Goal: Task Accomplishment & Management: Use online tool/utility

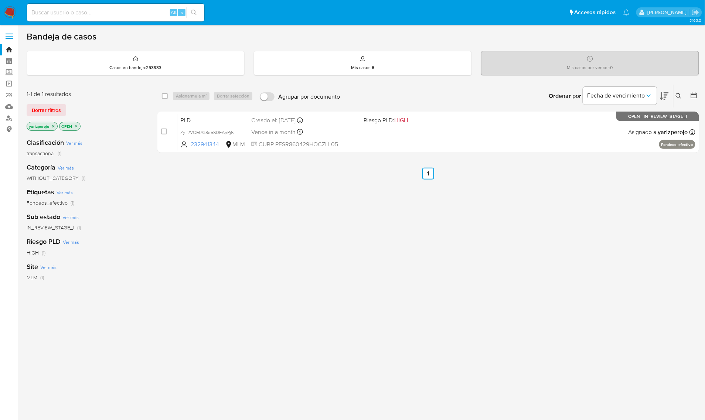
click at [126, 11] on input at bounding box center [115, 13] width 177 height 10
paste input "1477700937"
type input "1477700937"
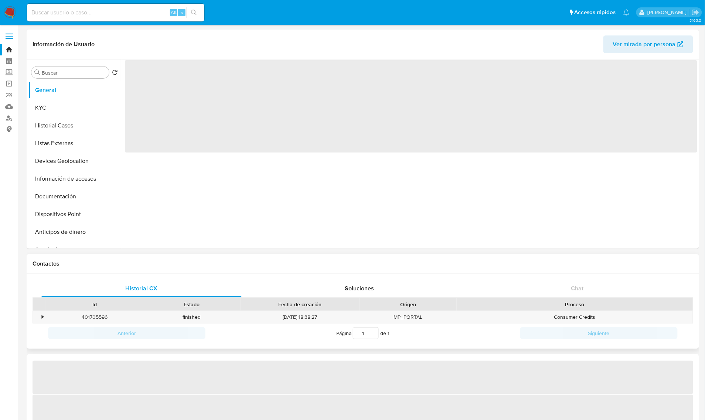
select select "10"
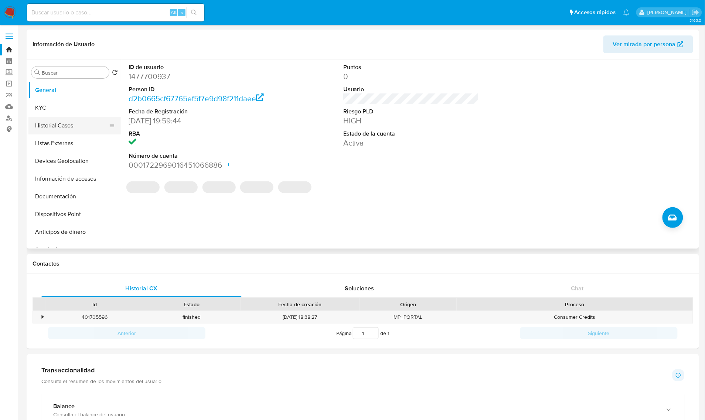
drag, startPoint x: 55, startPoint y: 120, endPoint x: 88, endPoint y: 128, distance: 33.7
click at [55, 120] on button "Historial Casos" at bounding box center [71, 126] width 86 height 18
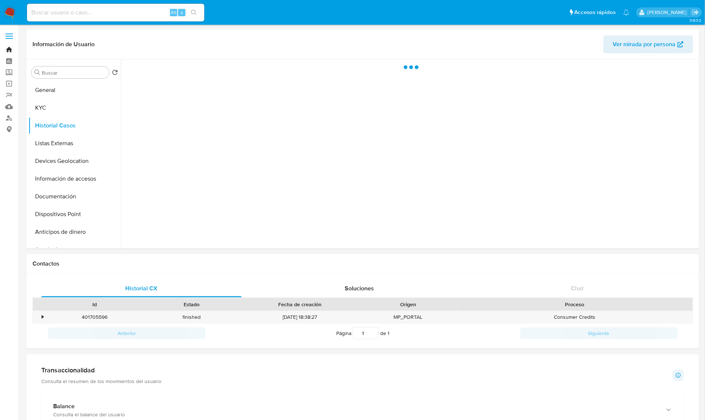
click at [4, 51] on link "Bandeja" at bounding box center [44, 49] width 88 height 11
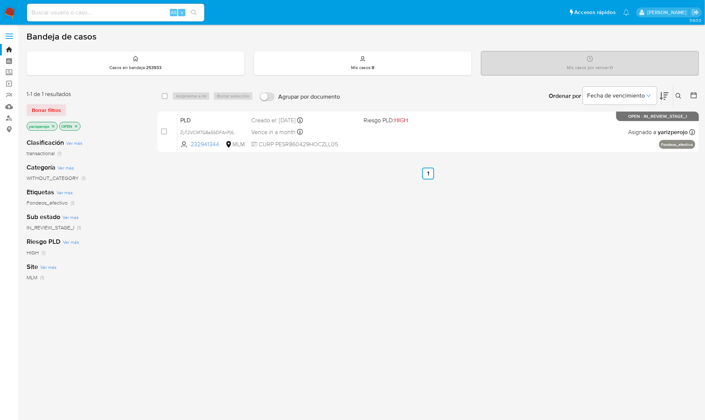
click at [54, 124] on icon "close-filter" at bounding box center [53, 126] width 4 height 4
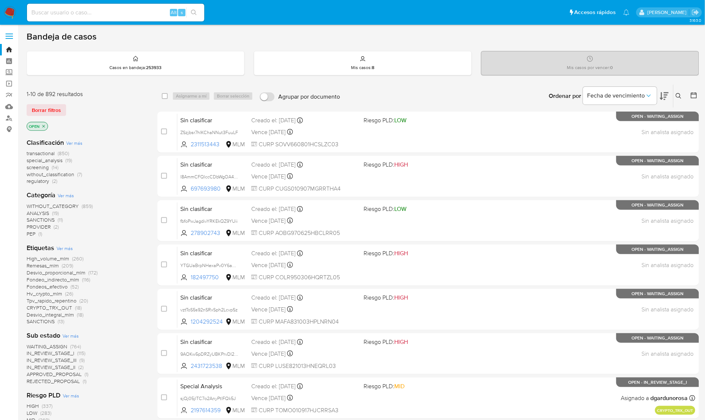
click at [678, 95] on icon at bounding box center [679, 96] width 6 height 6
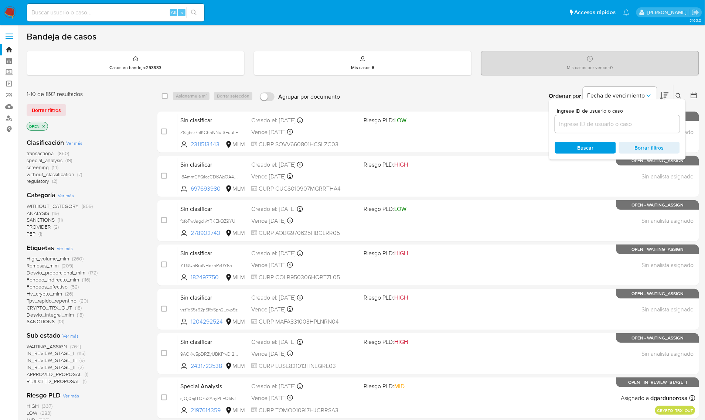
click at [611, 118] on div at bounding box center [617, 124] width 125 height 18
drag, startPoint x: 590, startPoint y: 122, endPoint x: 590, endPoint y: 128, distance: 5.6
click at [590, 122] on input at bounding box center [617, 124] width 125 height 10
paste input "1477700937"
type input "1477700937"
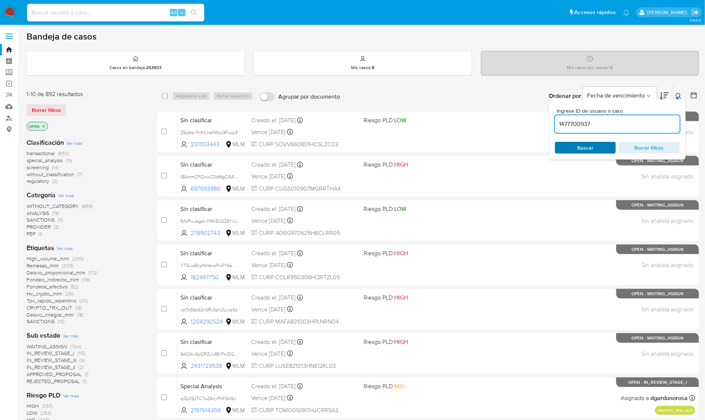
click at [588, 145] on span "Buscar" at bounding box center [586, 148] width 16 height 12
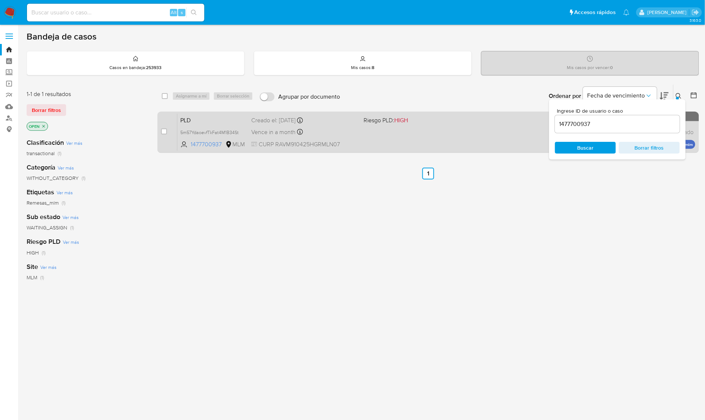
drag, startPoint x: 164, startPoint y: 134, endPoint x: 185, endPoint y: 104, distance: 37.1
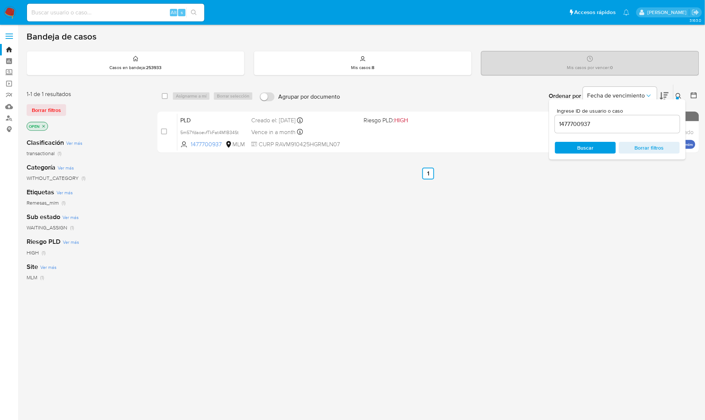
click at [164, 134] on div "case-item-checkbox" at bounding box center [164, 131] width 6 height 7
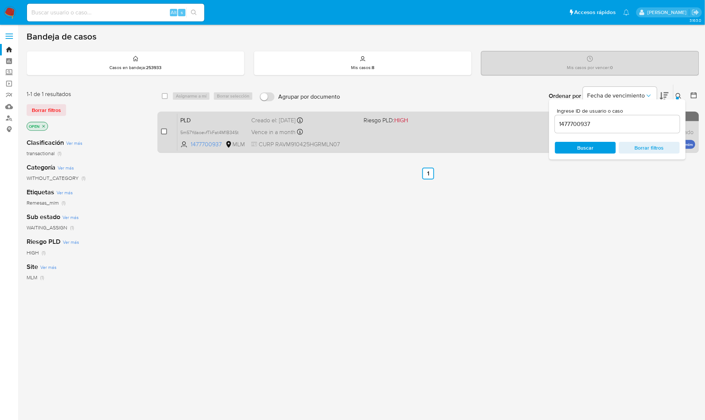
click at [166, 130] on input "checkbox" at bounding box center [164, 132] width 6 height 6
checkbox input "true"
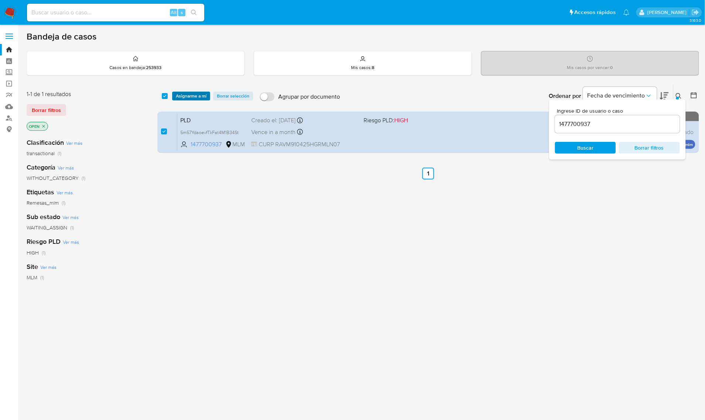
click at [197, 98] on span "Asignarme a mí" at bounding box center [191, 95] width 31 height 7
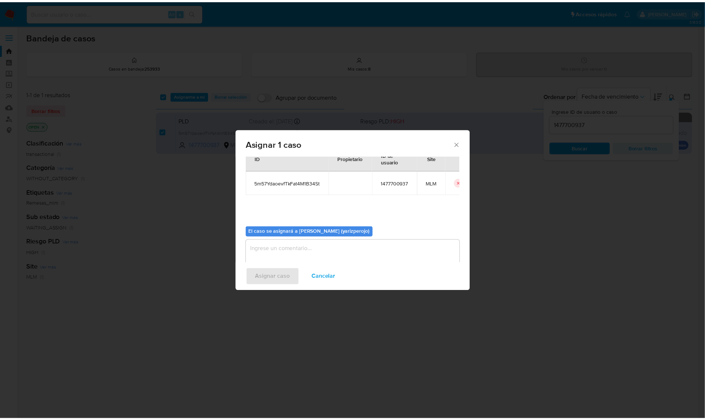
scroll to position [38, 0]
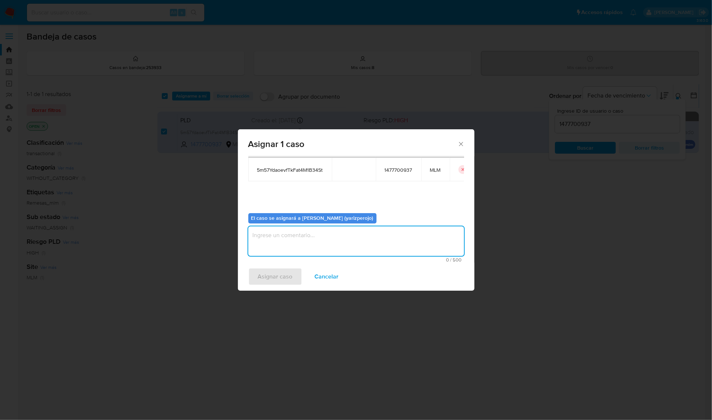
click at [296, 244] on textarea "assign-modal" at bounding box center [356, 242] width 216 height 30
type textarea "YAR"
click at [288, 278] on span "Asignar caso" at bounding box center [275, 277] width 35 height 16
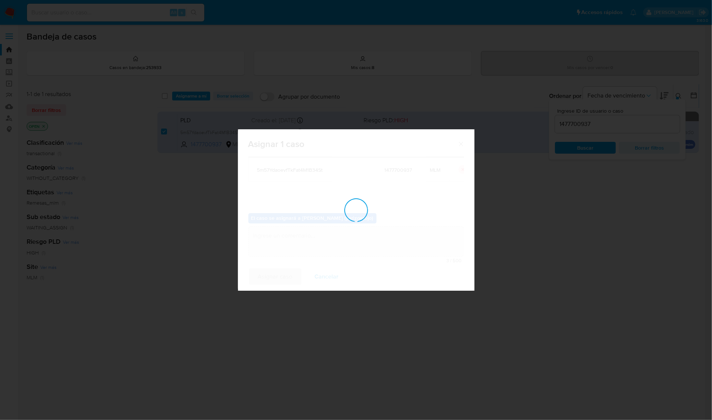
checkbox input "false"
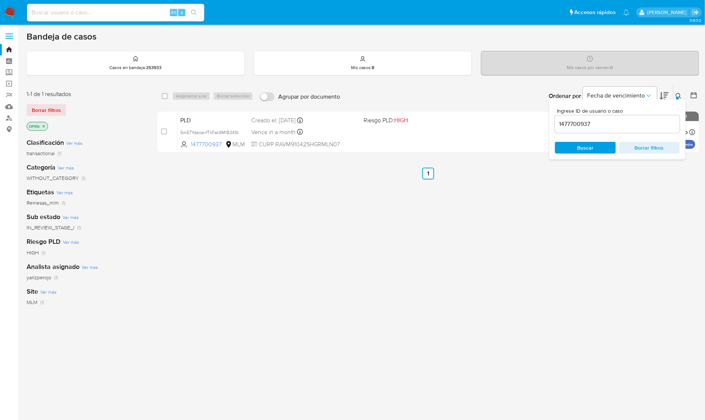
click at [10, 11] on img at bounding box center [10, 12] width 13 height 13
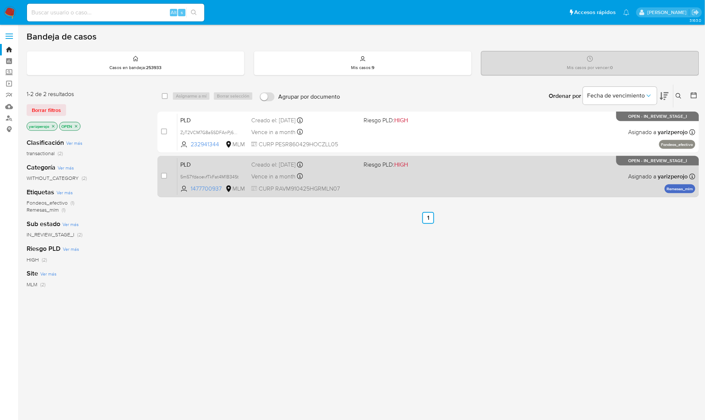
click at [395, 188] on div "PLD 5m57YdaoevfTkFat4M1B34St 1477700937 MLM Riesgo PLD: HIGH Creado el: 12/09/2…" at bounding box center [436, 176] width 518 height 37
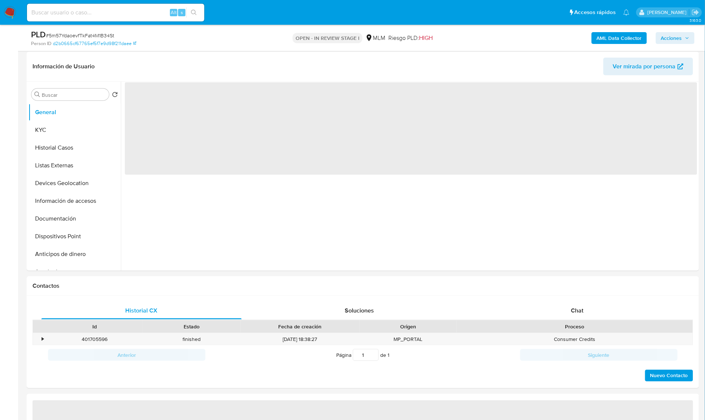
scroll to position [139, 0]
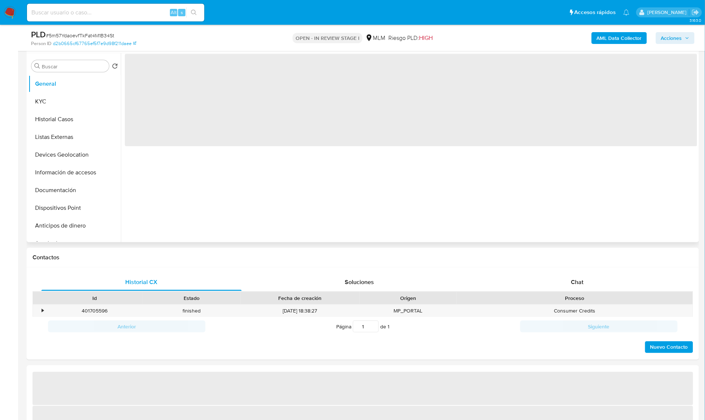
select select "10"
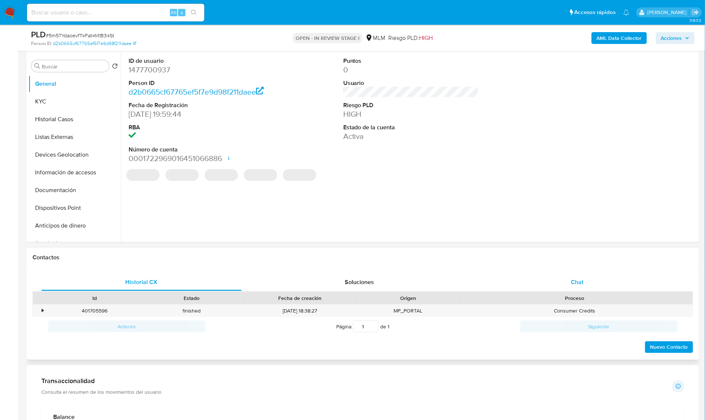
click at [601, 281] on div "Chat" at bounding box center [578, 283] width 200 height 18
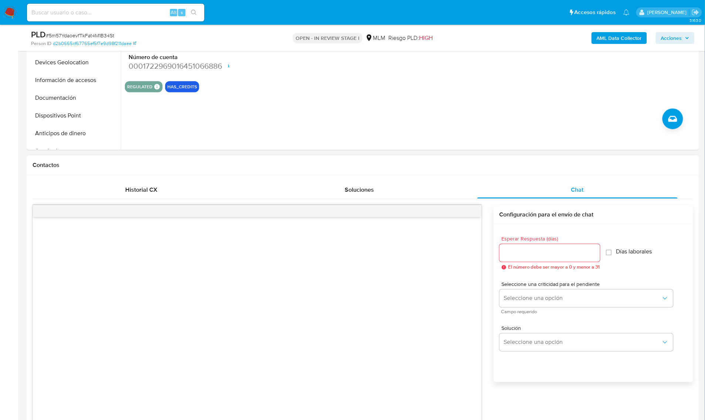
scroll to position [370, 0]
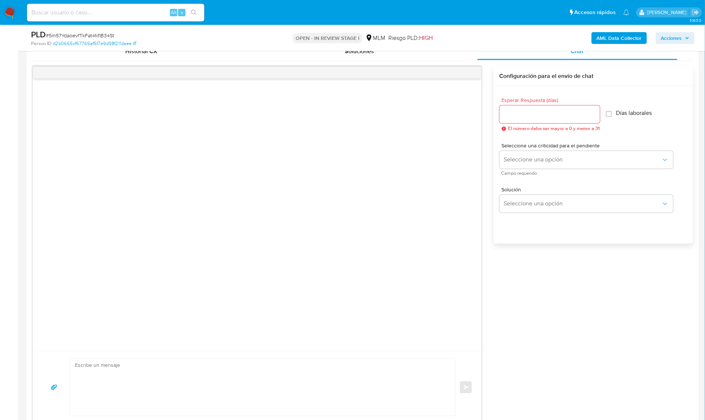
click at [529, 123] on div at bounding box center [550, 115] width 101 height 18
click at [530, 121] on div at bounding box center [550, 115] width 101 height 18
click at [537, 102] on span "Esperar Respuesta (días)" at bounding box center [552, 101] width 101 height 6
click at [537, 110] on input "Esperar Respuesta (días)" at bounding box center [550, 115] width 101 height 10
click at [537, 112] on input "Esperar Respuesta (días)" at bounding box center [550, 115] width 101 height 10
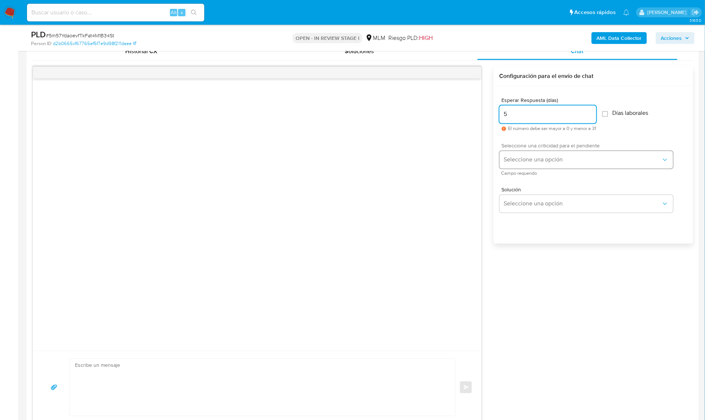
type input "5"
click at [532, 154] on button "Seleccione una opción" at bounding box center [587, 160] width 174 height 18
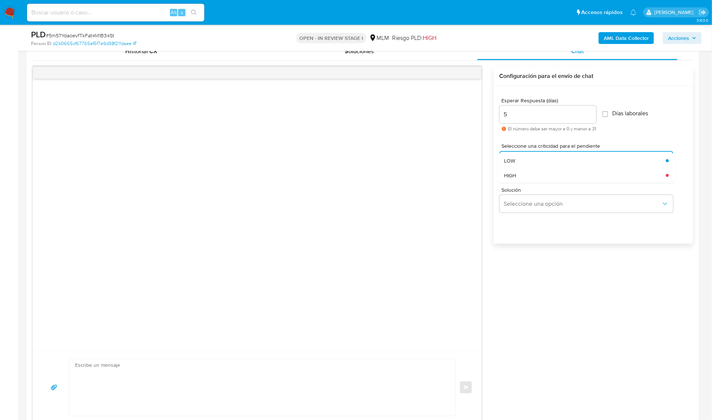
drag, startPoint x: 531, startPoint y: 178, endPoint x: 532, endPoint y: 184, distance: 6.4
click at [531, 178] on div "HIGH" at bounding box center [585, 175] width 162 height 15
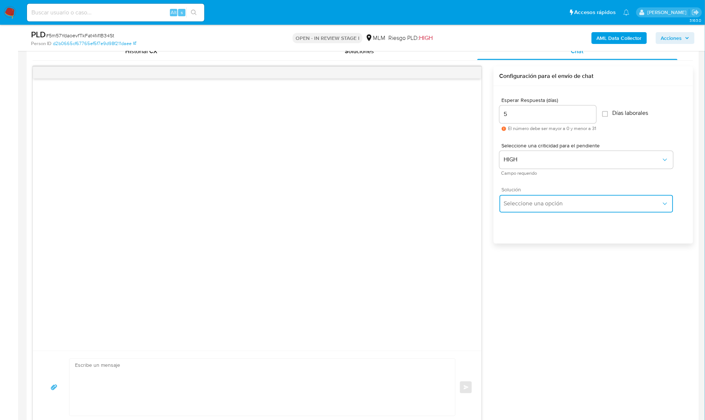
click at [534, 200] on button "Seleccione una opción" at bounding box center [587, 204] width 174 height 18
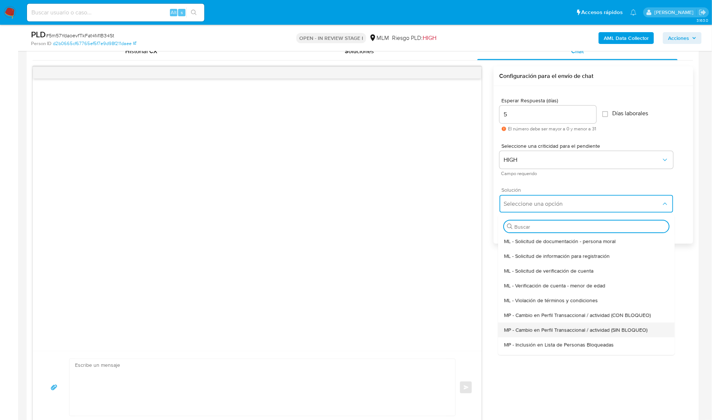
click at [597, 329] on span "MP - Cambio en Perfil Transaccional / actividad (SIN BLOQUEO)" at bounding box center [575, 330] width 143 height 7
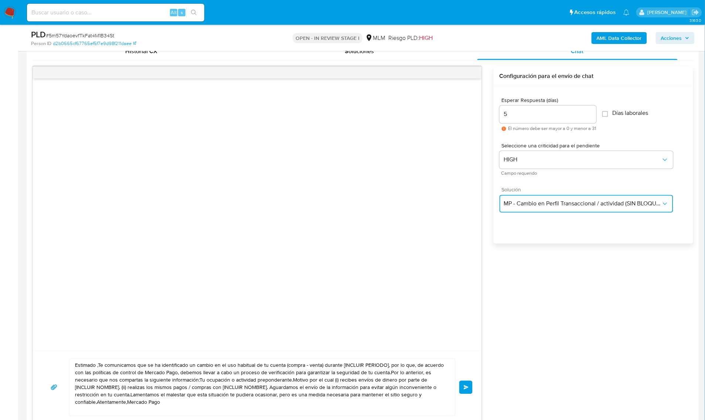
scroll to position [462, 0]
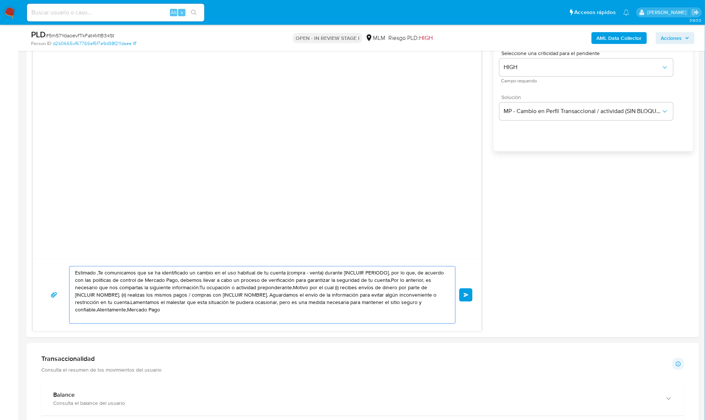
drag, startPoint x: 185, startPoint y: 315, endPoint x: 1, endPoint y: 252, distance: 194.0
click at [17, 259] on section "Bandeja Tablero Screening Búsqueda en Listas Watchlist Herramientas Operaciones…" at bounding box center [352, 336] width 705 height 1596
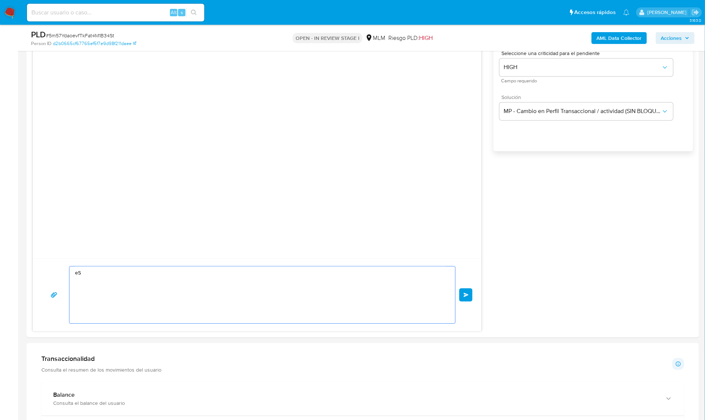
type textarea "e"
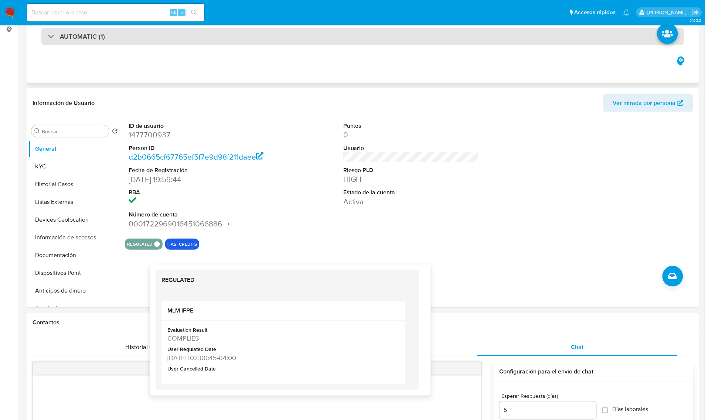
scroll to position [0, 0]
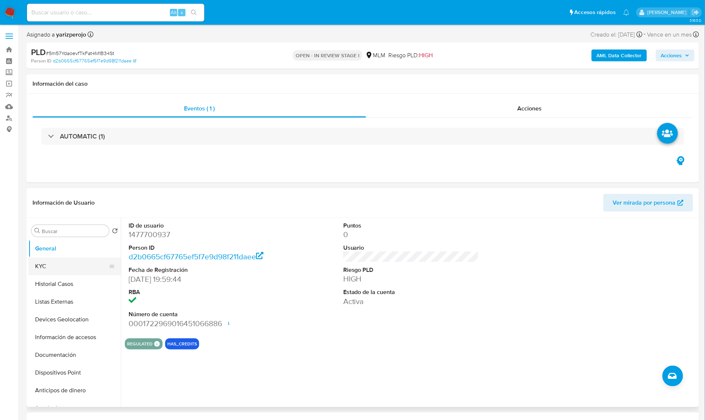
click at [68, 268] on button "KYC" at bounding box center [71, 267] width 86 height 18
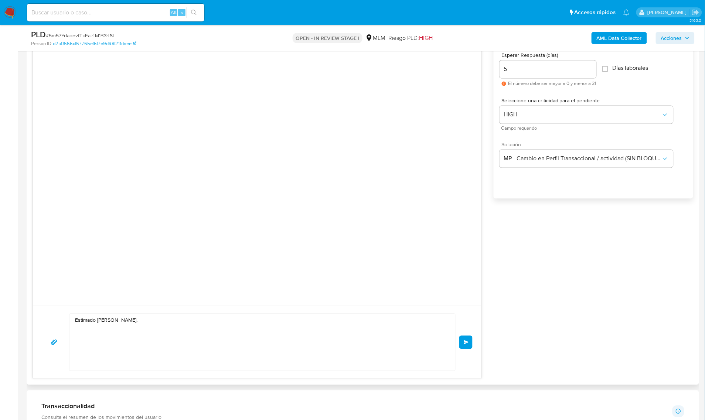
scroll to position [416, 0]
click at [144, 323] on textarea "Estimado Jose Ramirez," at bounding box center [260, 341] width 371 height 57
click at [153, 331] on textarea "Estimado Jose Ramirez," at bounding box center [260, 341] width 371 height 57
click at [105, 347] on textarea "Estimado Jose Ramirez," at bounding box center [260, 341] width 371 height 57
click at [106, 337] on textarea "Estimado Jose Ramirez," at bounding box center [260, 341] width 371 height 57
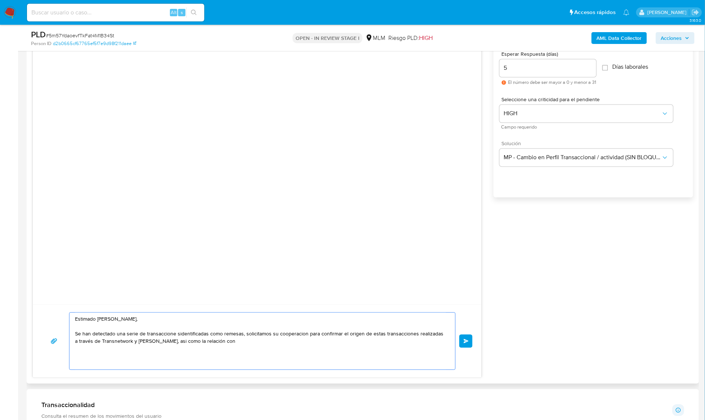
paste textarea "ANTTENEH ZEWDALEM"
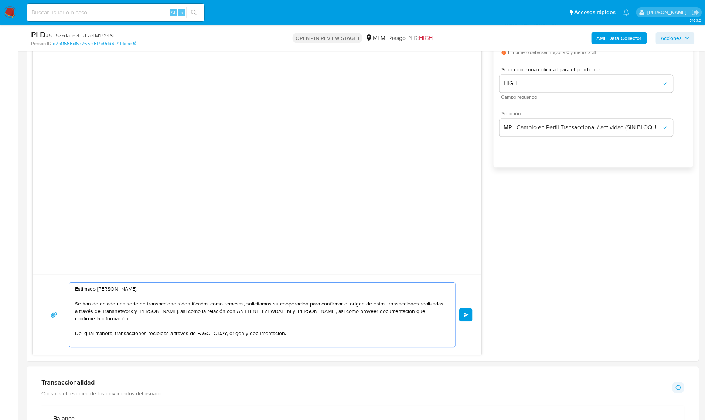
scroll to position [462, 0]
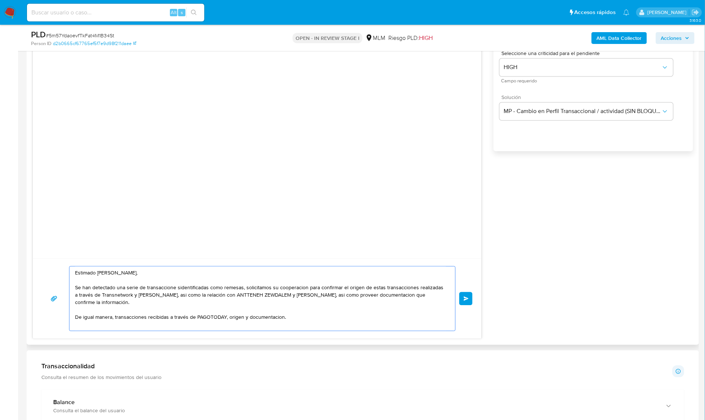
click at [115, 317] on textarea "Estimado Jose Ramirez, Se han detectado una serie de transaccione sidentificada…" at bounding box center [260, 299] width 371 height 64
click at [261, 316] on textarea "Estimado Jose Ramirez, Se han detectado una serie de transaccione sidentificada…" at bounding box center [260, 299] width 371 height 64
click at [383, 316] on textarea "Estimado Jose Ramirez, Se han detectado una serie de transaccione sidentificada…" at bounding box center [260, 299] width 371 height 64
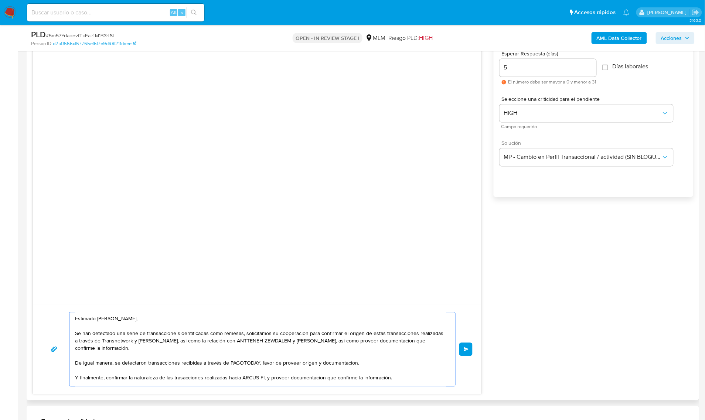
scroll to position [416, 0]
type textarea "Estimado Jose Ramirez, Se han detectado una serie de transaccione sidentificada…"
drag, startPoint x: 466, startPoint y: 350, endPoint x: 475, endPoint y: 356, distance: 10.1
click at [471, 356] on button "Enviar" at bounding box center [465, 349] width 13 height 13
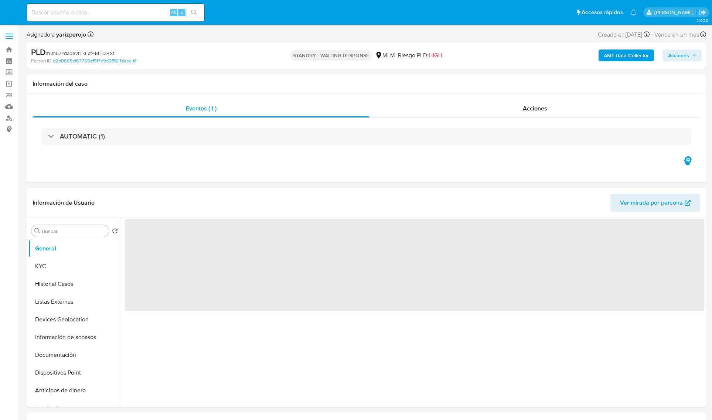
select select "10"
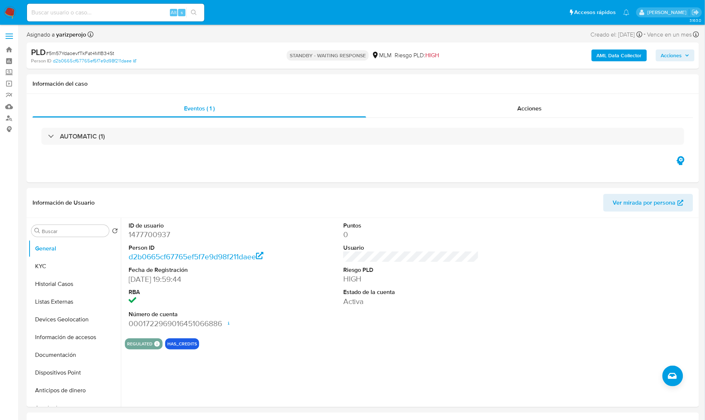
click at [15, 14] on img at bounding box center [10, 12] width 13 height 13
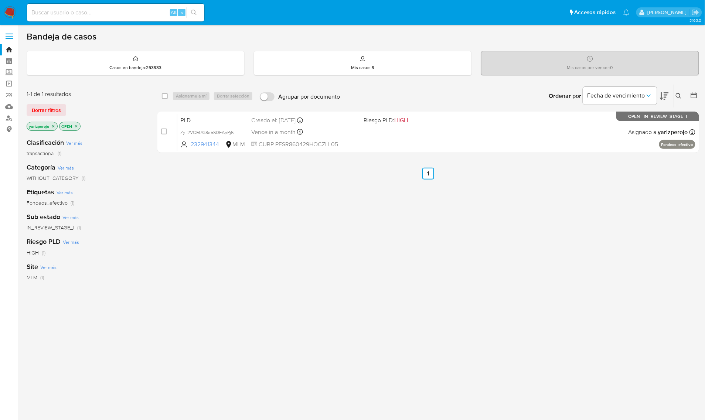
click at [115, 7] on div "Alt s" at bounding box center [115, 13] width 177 height 18
click at [115, 8] on input at bounding box center [115, 13] width 177 height 10
paste input "2005071460"
type input "2005071460"
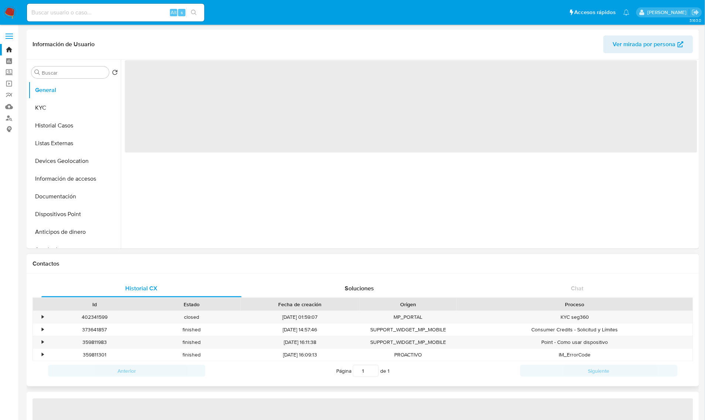
select select "10"
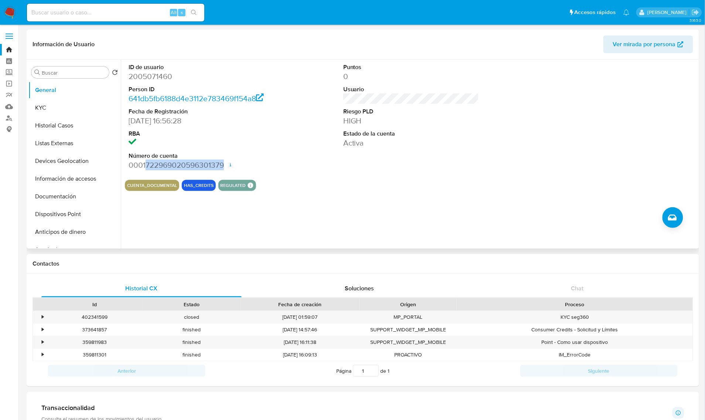
drag, startPoint x: 214, startPoint y: 165, endPoint x: 146, endPoint y: 165, distance: 67.6
click at [146, 165] on dd "0001722969020596301379 Fecha de apertura 30/09/2024 16:18 Estado ACTIVE" at bounding box center [197, 165] width 136 height 10
copy dd "722969020596301379"
click at [6, 87] on link "Operaciones masivas" at bounding box center [44, 83] width 88 height 11
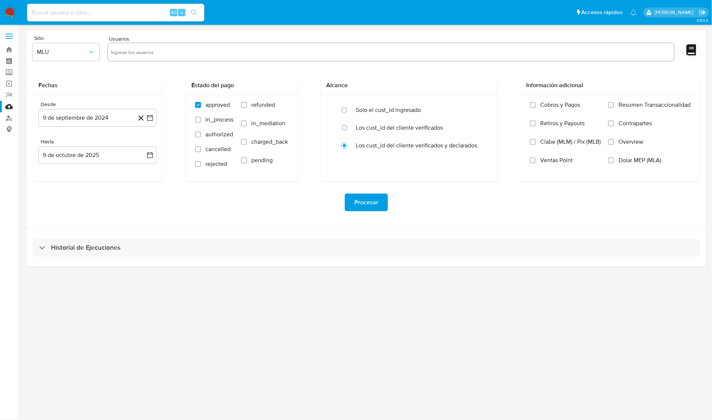
click at [128, 49] on input "text" at bounding box center [391, 52] width 560 height 12
paste input "722969020596301379"
type input "722969020596301379"
click at [84, 52] on span "MLU" at bounding box center [62, 51] width 51 height 7
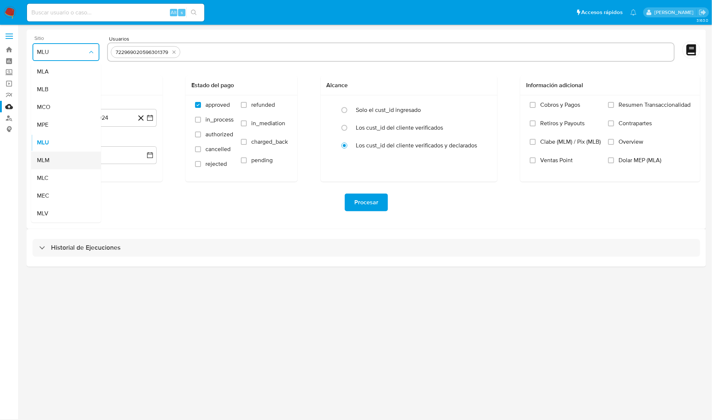
click at [69, 158] on div "MLM" at bounding box center [64, 161] width 54 height 18
click at [140, 119] on icon at bounding box center [141, 118] width 6 height 6
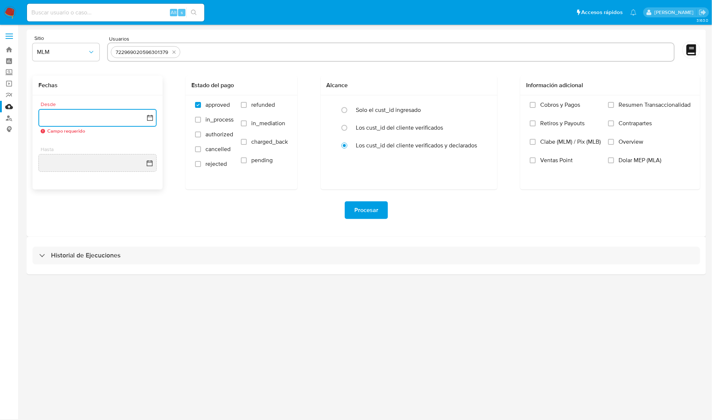
click at [115, 116] on button "button" at bounding box center [97, 118] width 118 height 18
click at [48, 145] on icon "Mes anterior" at bounding box center [51, 144] width 9 height 9
click at [108, 145] on span "agosto 2024" at bounding box center [94, 144] width 34 height 7
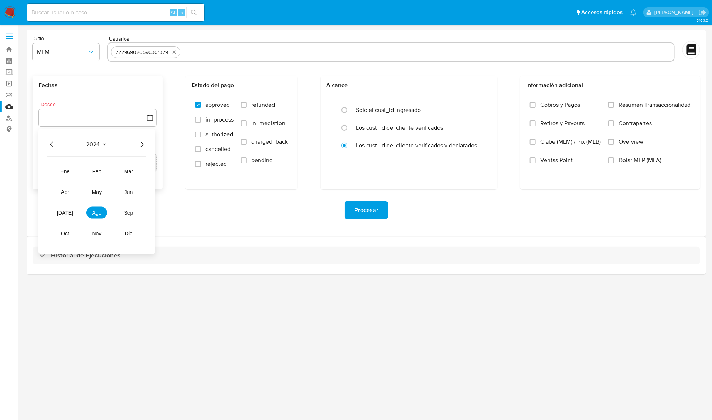
click at [105, 143] on icon "Seleccionar mes y año" at bounding box center [105, 145] width 6 height 6
click at [104, 145] on span "agosto 2024" at bounding box center [94, 144] width 34 height 7
click at [142, 144] on icon "Año siguiente" at bounding box center [142, 144] width 9 height 9
click at [99, 193] on span "may" at bounding box center [97, 192] width 10 height 6
click at [93, 167] on button "1" at bounding box center [98, 172] width 12 height 12
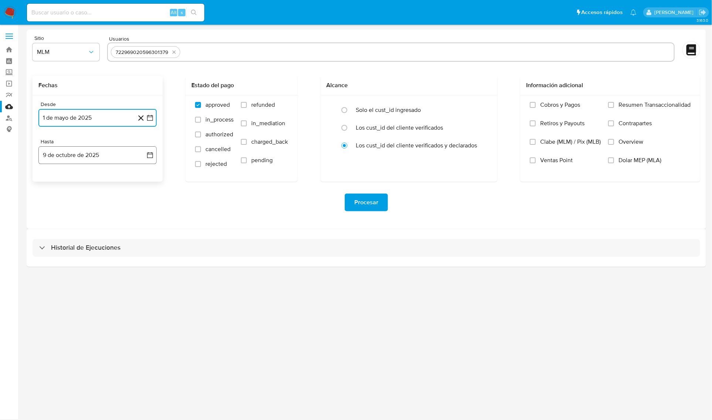
click at [94, 159] on button "9 de octubre de 2025" at bounding box center [97, 155] width 118 height 18
click at [51, 183] on icon "Mes anterior" at bounding box center [51, 181] width 9 height 9
click at [143, 268] on button "31" at bounding box center [142, 268] width 12 height 12
click at [620, 142] on span "Overview" at bounding box center [631, 141] width 25 height 7
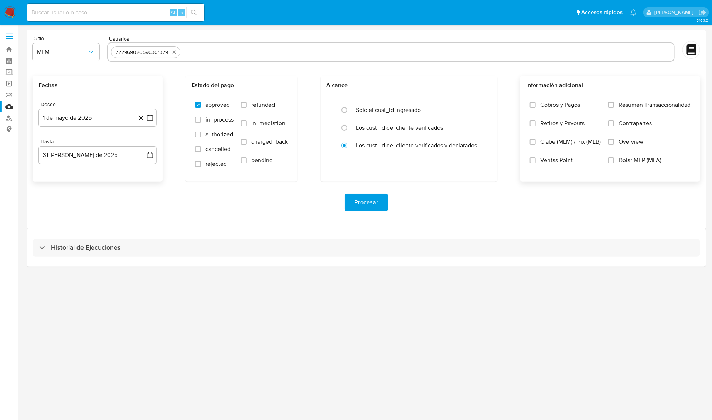
click at [614, 142] on input "Overview" at bounding box center [611, 142] width 6 height 6
click at [635, 142] on span "Overview" at bounding box center [631, 141] width 25 height 7
click at [614, 142] on input "Overview" at bounding box center [611, 142] width 6 height 6
click at [363, 197] on span "Procesar" at bounding box center [366, 202] width 24 height 16
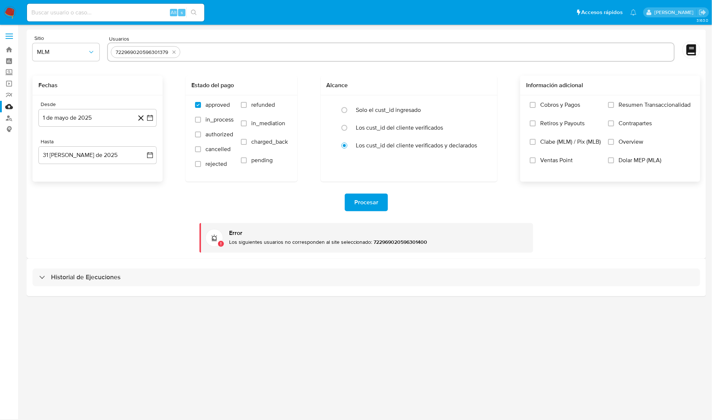
click at [174, 52] on icon "quitar 722969020596301379" at bounding box center [173, 52] width 3 height 3
click at [222, 53] on input "text" at bounding box center [391, 52] width 560 height 12
paste input "2005071460"
type input "2005071460"
click at [370, 204] on span "Procesar" at bounding box center [366, 202] width 24 height 16
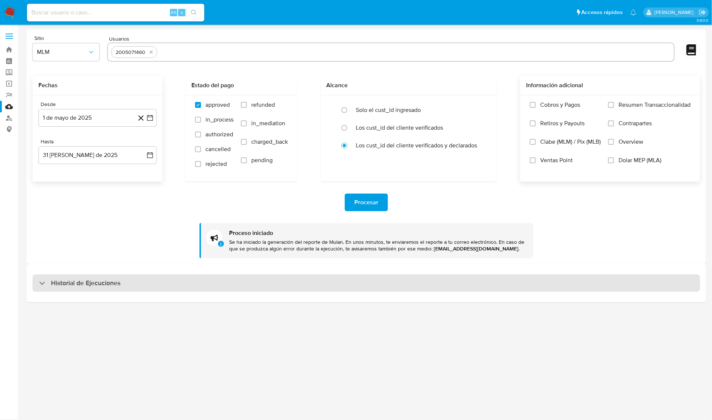
click at [167, 275] on div "Historial de Ejecuciones" at bounding box center [367, 284] width 668 height 18
select select "10"
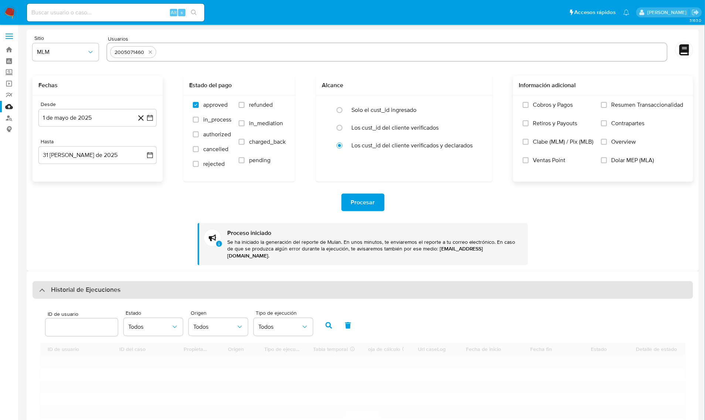
click at [167, 281] on div "Historial de Ejecuciones" at bounding box center [363, 290] width 661 height 18
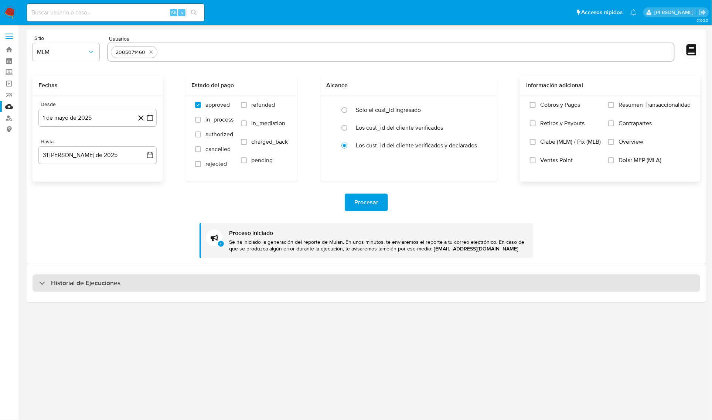
click at [167, 275] on div "Historial de Ejecuciones" at bounding box center [367, 284] width 668 height 18
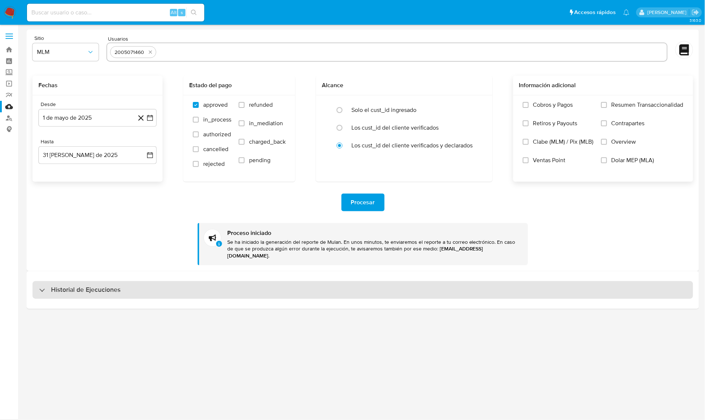
select select "10"
